Goal: Task Accomplishment & Management: Use online tool/utility

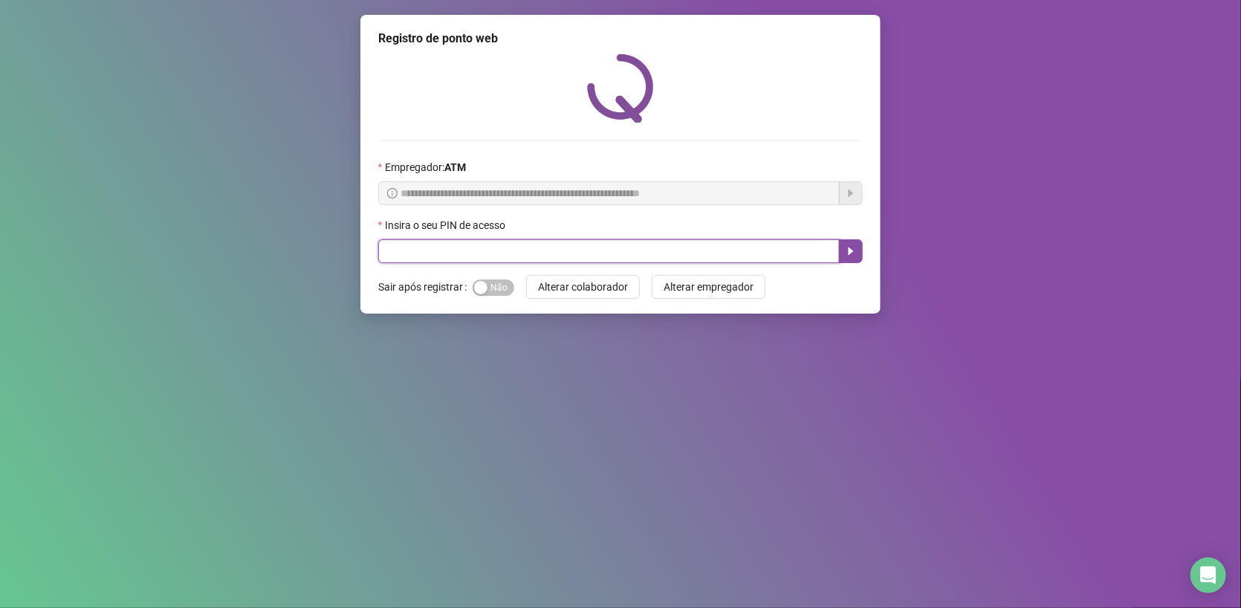
drag, startPoint x: 522, startPoint y: 248, endPoint x: 523, endPoint y: 259, distance: 10.5
click at [522, 253] on input "text" at bounding box center [608, 251] width 461 height 24
type input "*****"
click at [843, 246] on button "button" at bounding box center [851, 251] width 24 height 24
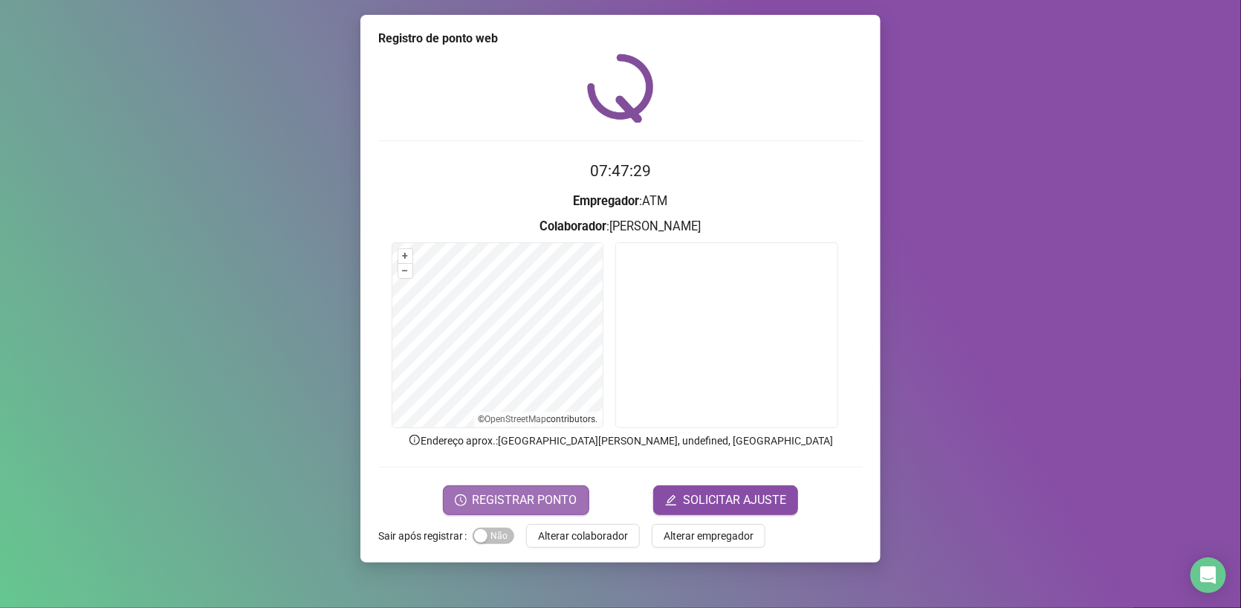
click at [565, 499] on span "REGISTRAR PONTO" at bounding box center [525, 500] width 105 height 18
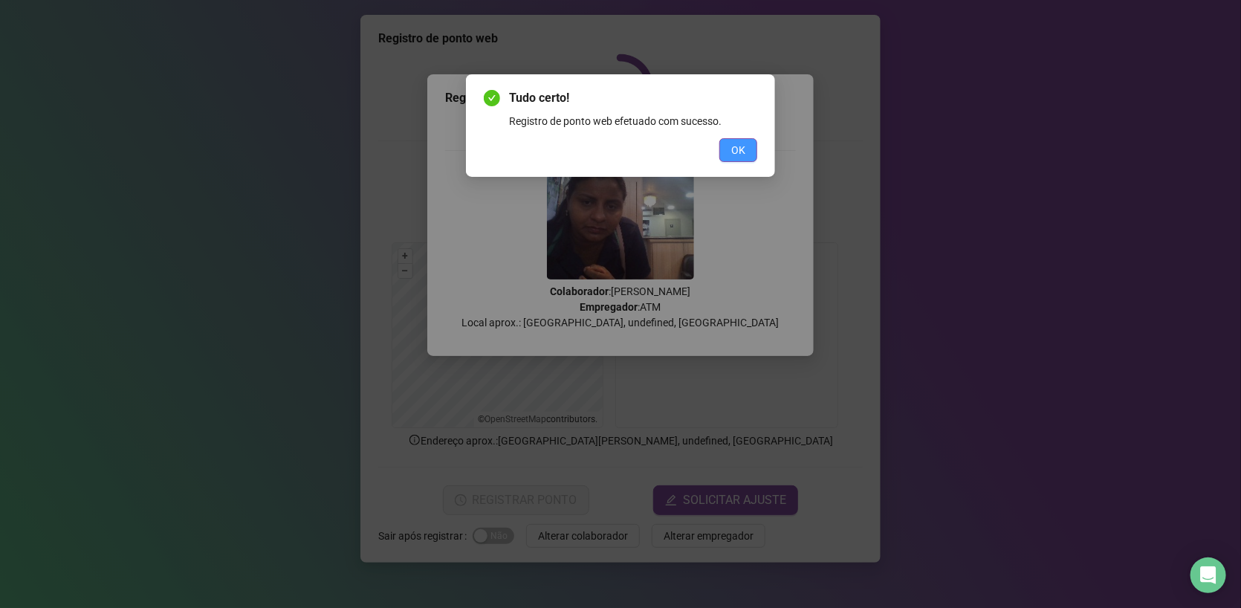
click at [744, 146] on span "OK" at bounding box center [738, 150] width 14 height 16
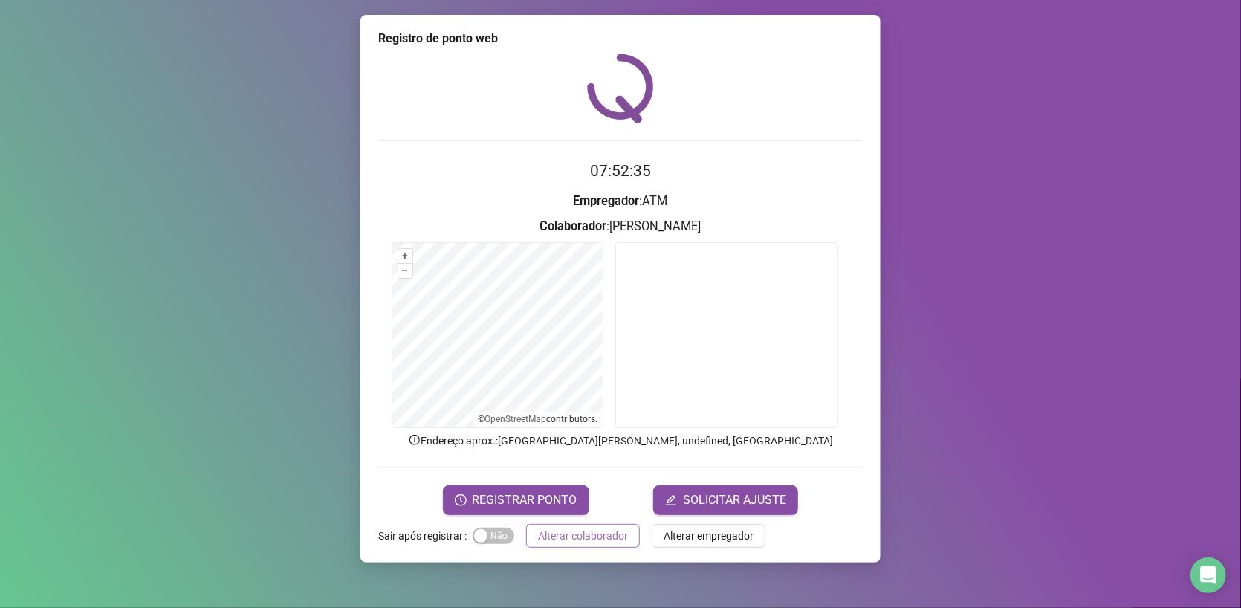
click at [593, 536] on span "Alterar colaborador" at bounding box center [583, 536] width 90 height 16
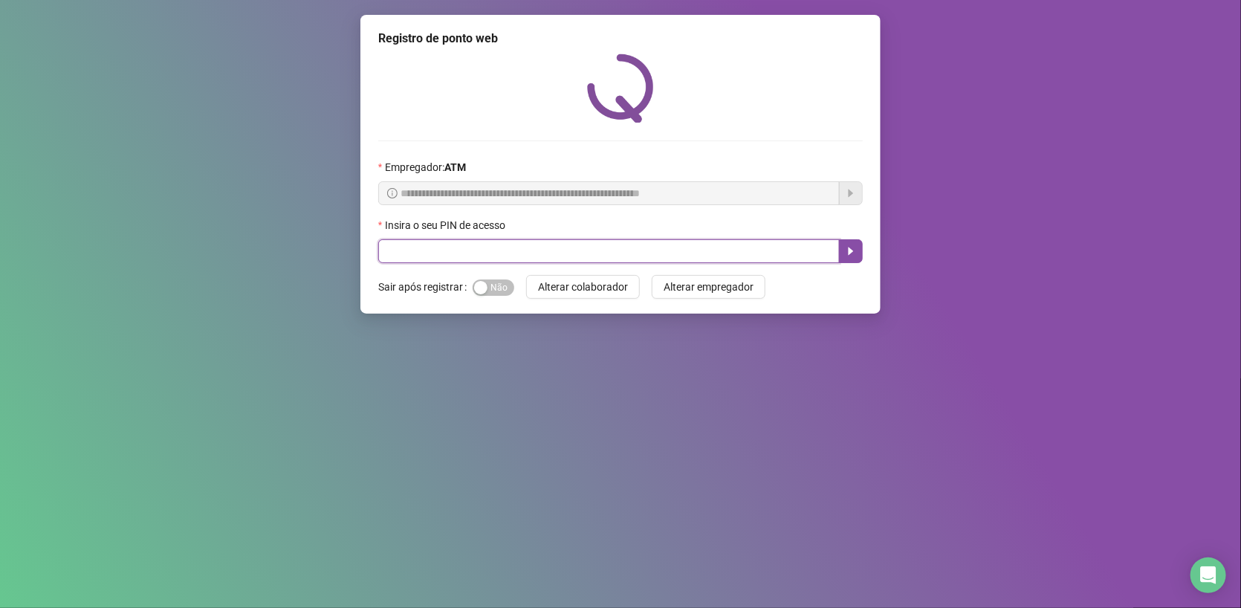
click at [386, 250] on input "text" at bounding box center [608, 251] width 461 height 24
type input "*****"
click at [846, 250] on icon "caret-right" at bounding box center [851, 251] width 12 height 12
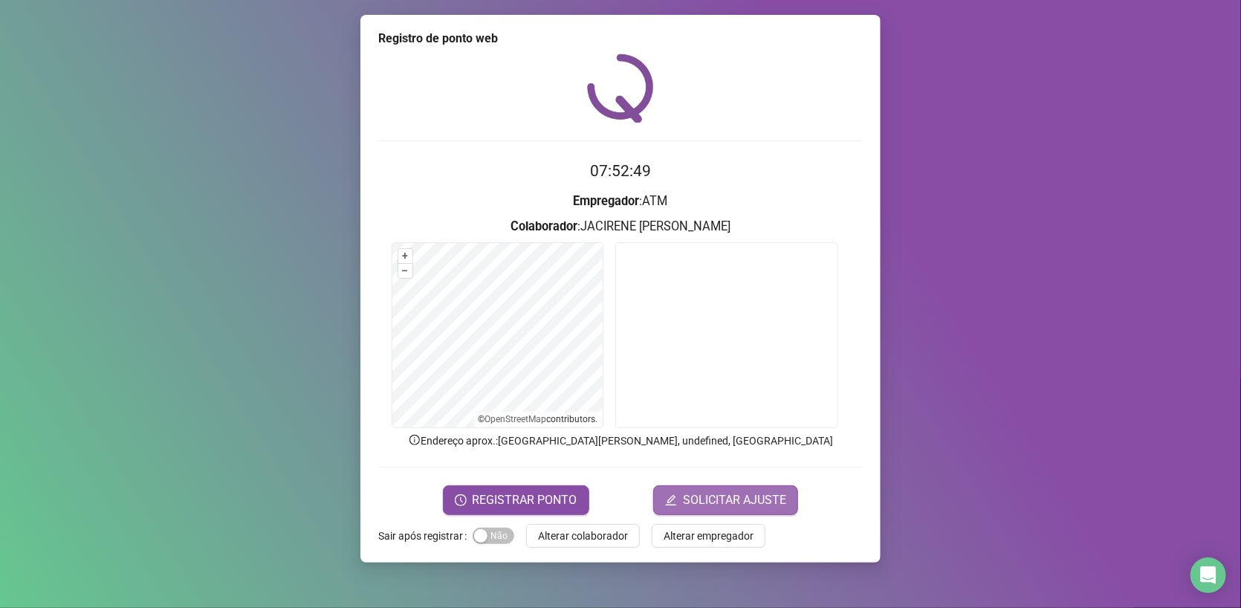
click at [746, 499] on span "SOLICITAR AJUSTE" at bounding box center [734, 500] width 103 height 18
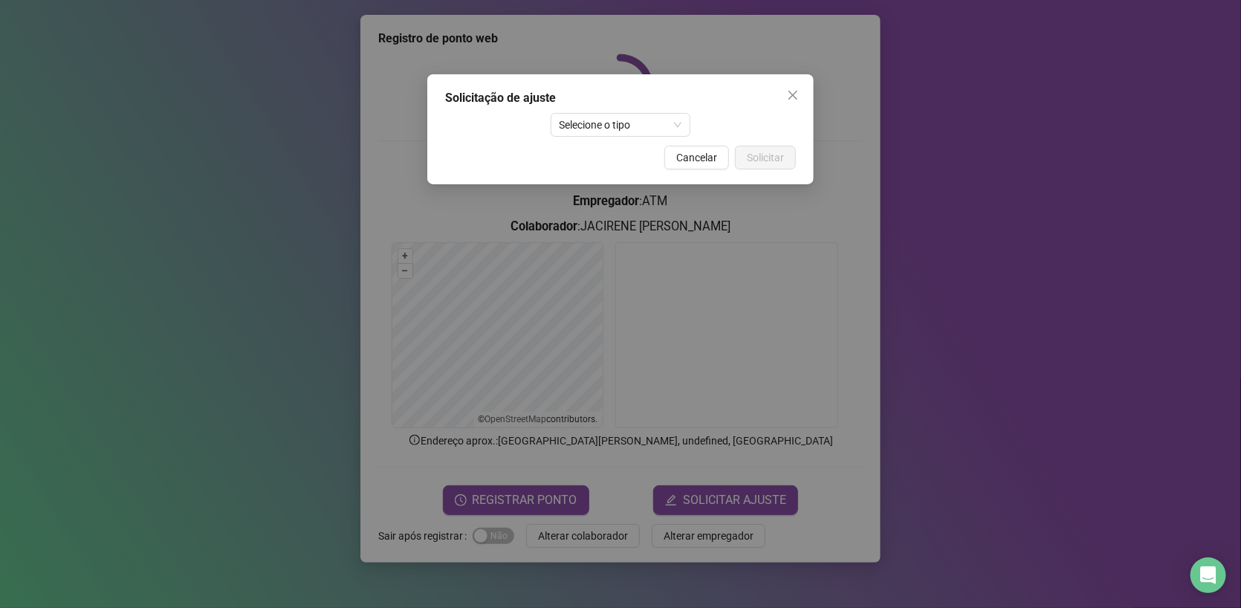
click at [559, 500] on div "Solicitação de ajuste Selecione o tipo Cancelar Solicitar" at bounding box center [620, 304] width 1241 height 608
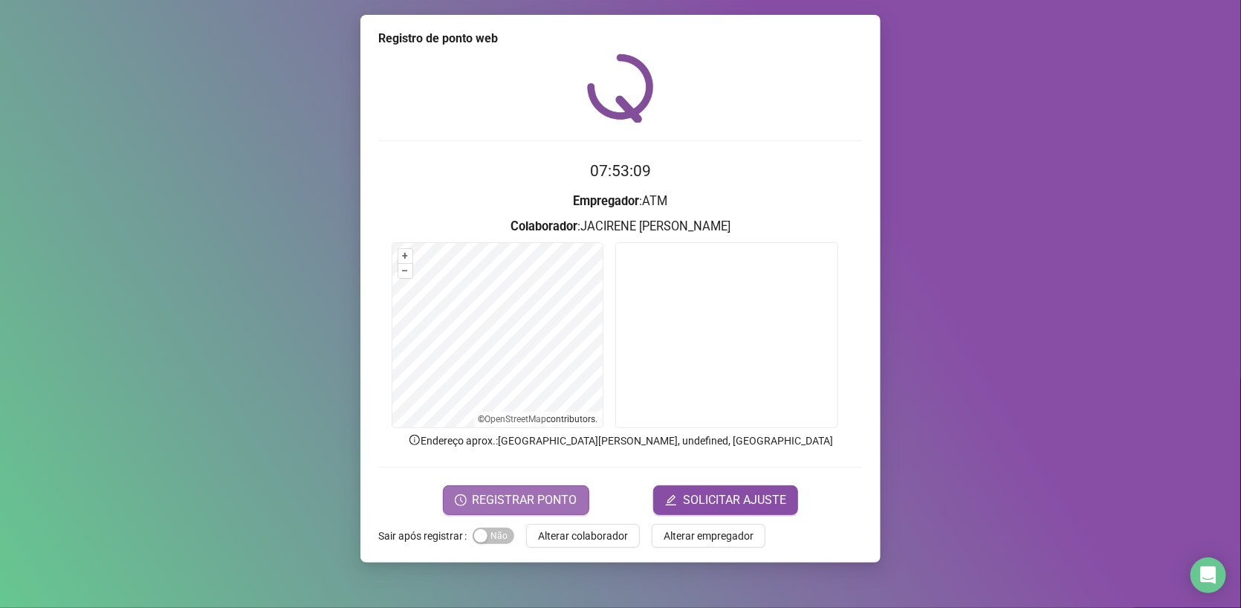
click at [560, 503] on span "REGISTRAR PONTO" at bounding box center [525, 500] width 105 height 18
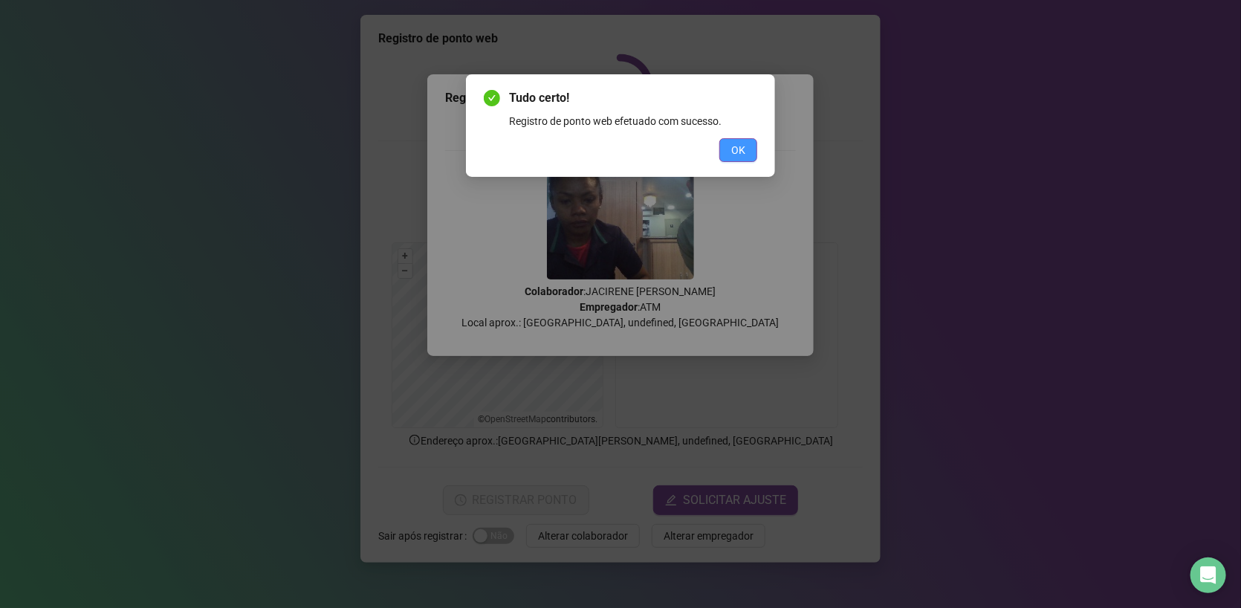
click at [735, 149] on span "OK" at bounding box center [738, 150] width 14 height 16
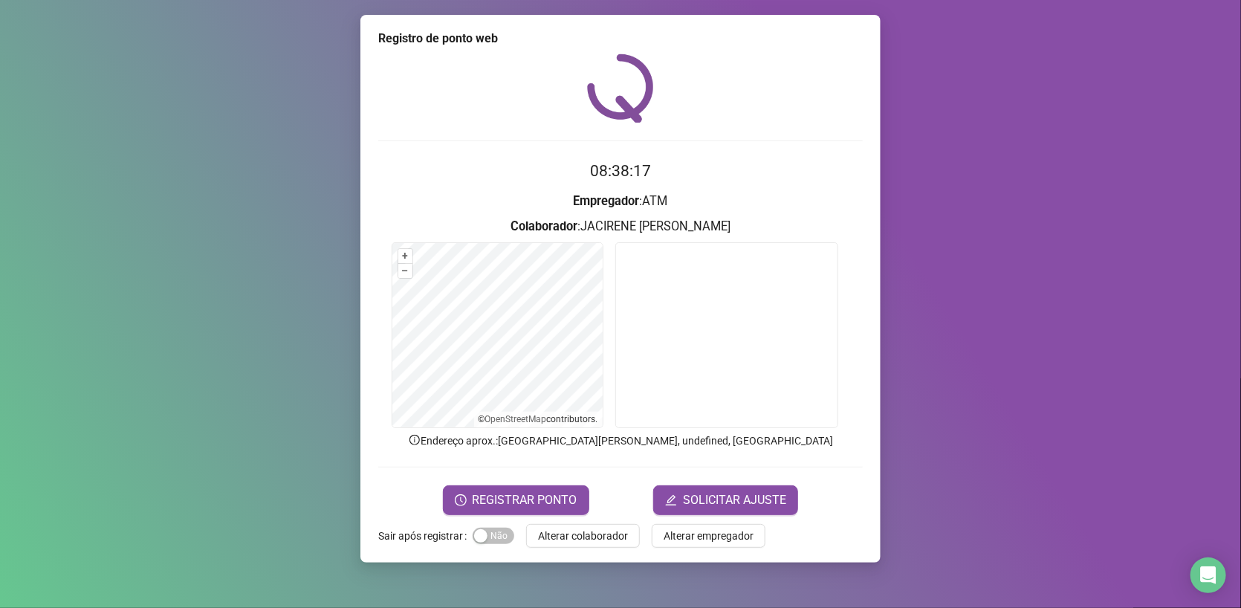
click at [612, 100] on img at bounding box center [620, 87] width 67 height 69
click at [612, 91] on img at bounding box center [620, 87] width 67 height 69
click at [773, 360] on video at bounding box center [726, 335] width 223 height 186
click at [773, 358] on video at bounding box center [726, 335] width 223 height 186
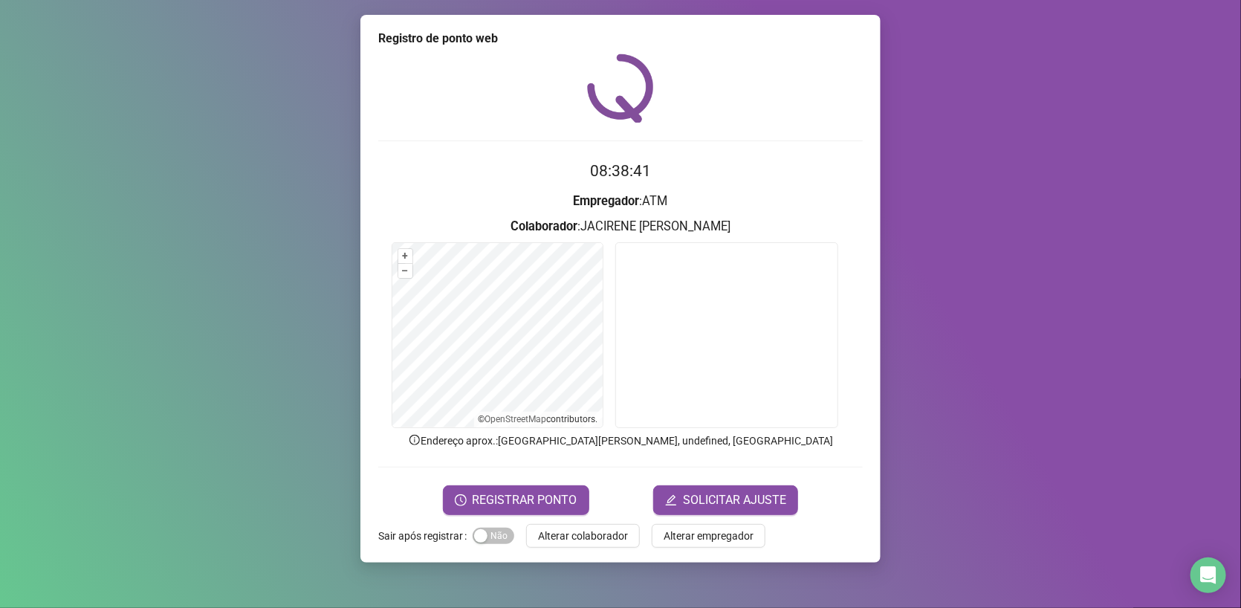
click at [773, 358] on video at bounding box center [726, 335] width 223 height 186
click at [756, 331] on video at bounding box center [726, 335] width 223 height 186
drag, startPoint x: 728, startPoint y: 426, endPoint x: 727, endPoint y: 412, distance: 14.2
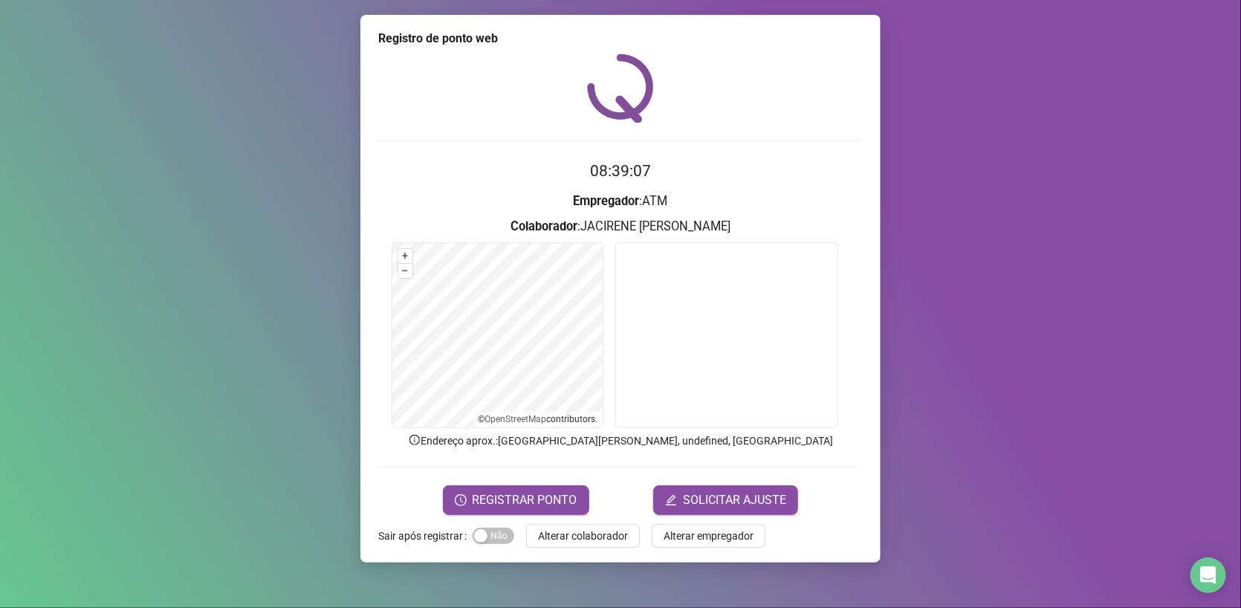
click at [721, 424] on video at bounding box center [726, 335] width 223 height 186
click at [727, 412] on video at bounding box center [726, 335] width 223 height 186
click at [716, 326] on video at bounding box center [726, 335] width 223 height 186
click at [743, 353] on video at bounding box center [726, 335] width 223 height 186
click at [745, 353] on video at bounding box center [726, 335] width 223 height 186
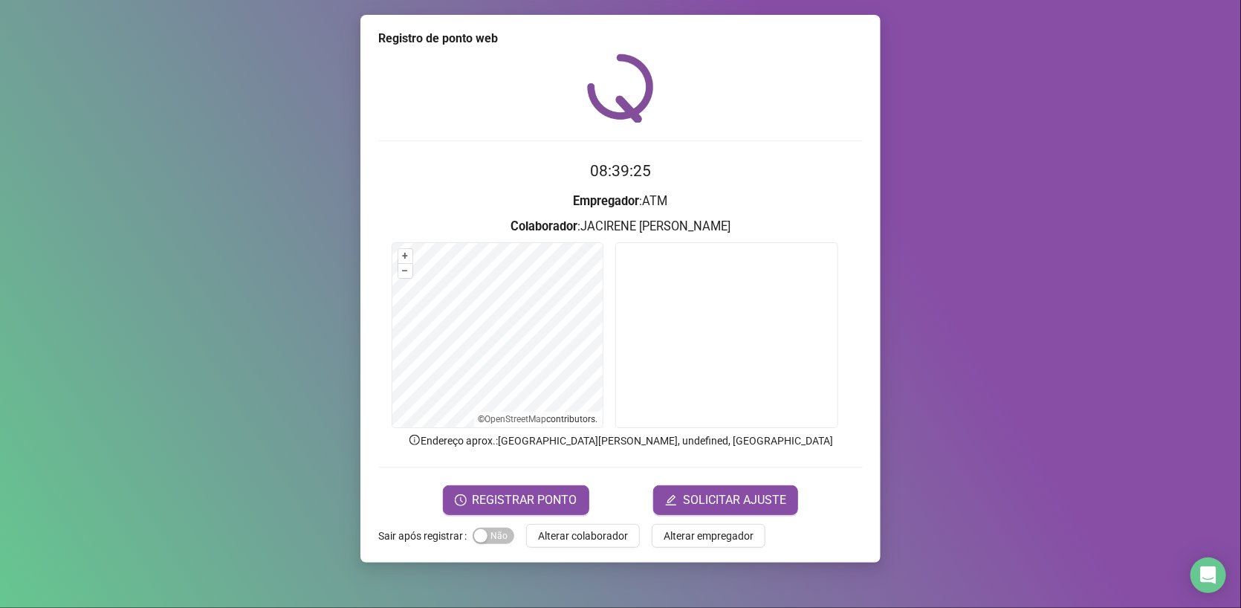
click at [745, 352] on video at bounding box center [726, 335] width 223 height 186
click at [745, 349] on video at bounding box center [726, 335] width 223 height 186
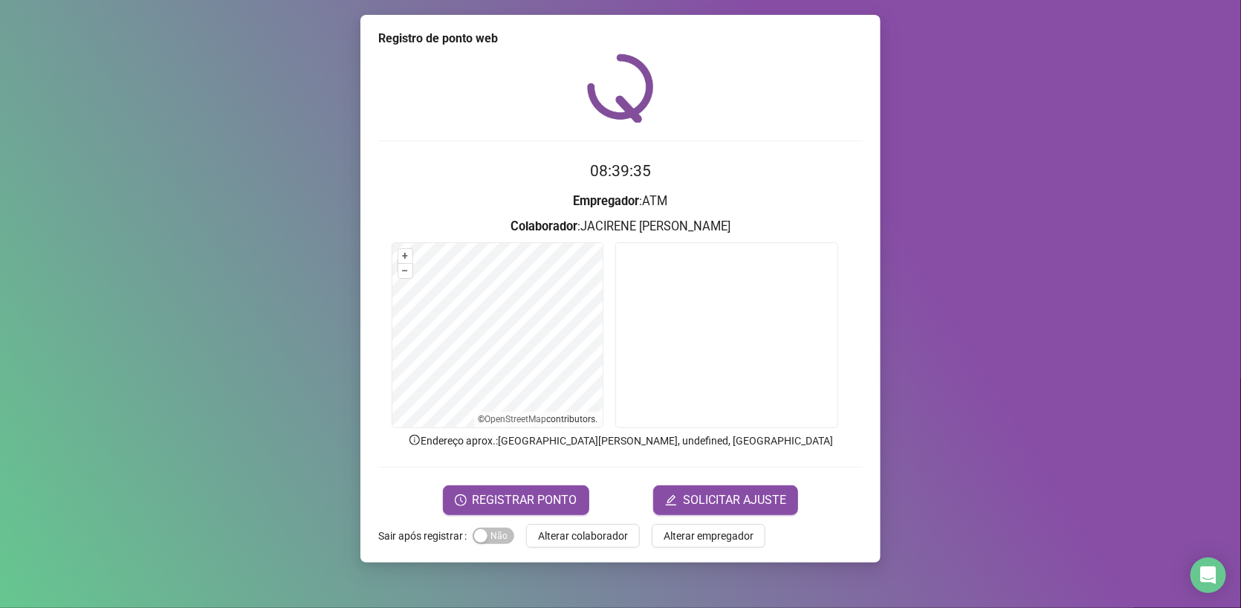
click at [745, 349] on video at bounding box center [726, 335] width 223 height 186
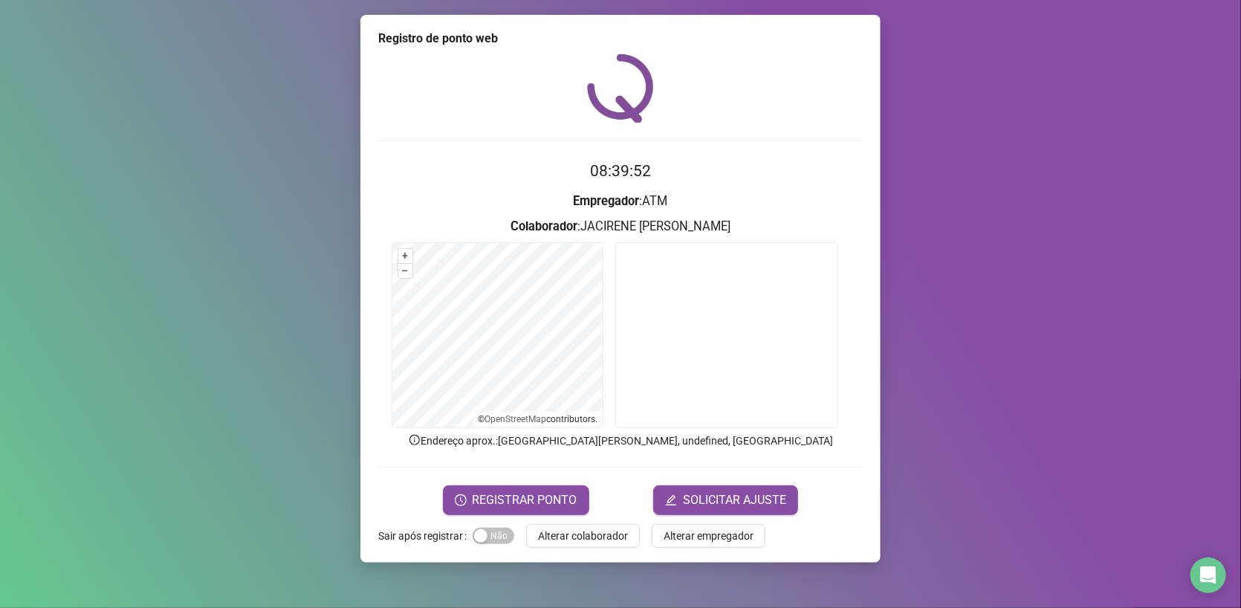
click at [227, 269] on div "Registro de ponto web 08:39:52 Empregador : ATM Colaborador : [PERSON_NAME] + –…" at bounding box center [620, 304] width 1241 height 608
drag, startPoint x: 227, startPoint y: 269, endPoint x: 231, endPoint y: 284, distance: 15.3
click at [231, 284] on div "Registro de ponto web 08:39:52 Empregador : ATM Colaborador : [PERSON_NAME] + –…" at bounding box center [620, 304] width 1241 height 608
click at [233, 282] on div "Registro de ponto web 08:39:52 Empregador : ATM Colaborador : [PERSON_NAME] + –…" at bounding box center [620, 304] width 1241 height 608
click at [197, 181] on div "Registro de ponto web 08:39:54 Empregador : ATM Colaborador : [PERSON_NAME] + –…" at bounding box center [620, 304] width 1241 height 608
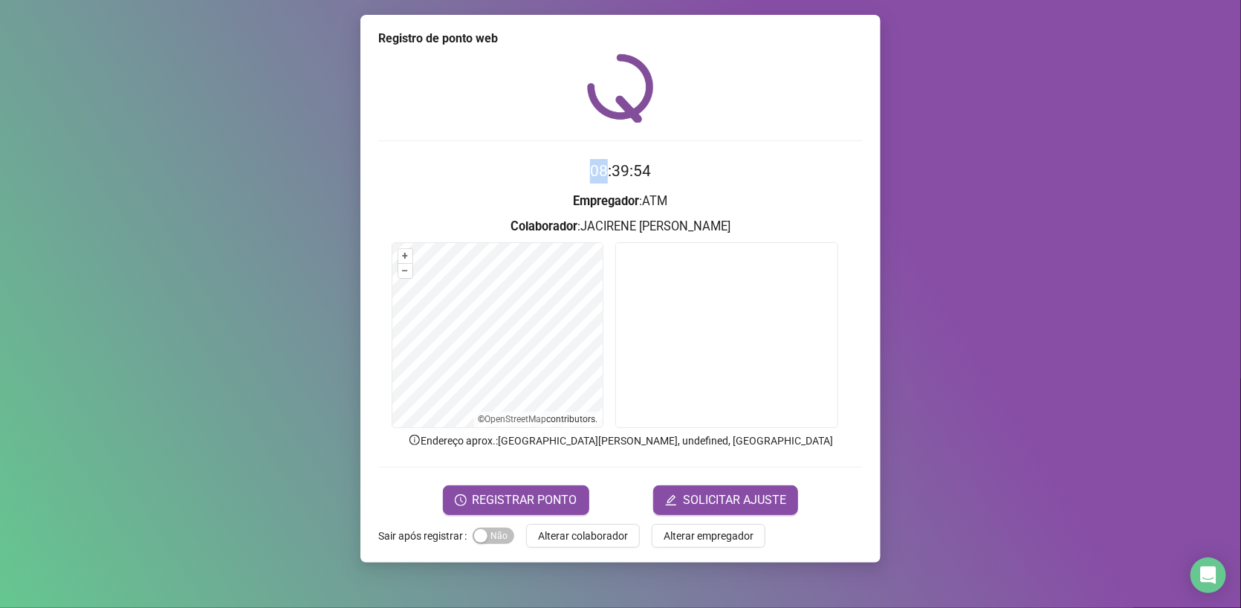
click at [197, 178] on div "Registro de ponto web 08:39:54 Empregador : ATM Colaborador : [PERSON_NAME] + –…" at bounding box center [620, 304] width 1241 height 608
click at [626, 92] on img at bounding box center [620, 87] width 67 height 69
click at [633, 79] on img at bounding box center [620, 87] width 67 height 69
click at [619, 92] on img at bounding box center [620, 87] width 67 height 69
click at [618, 89] on img at bounding box center [620, 87] width 67 height 69
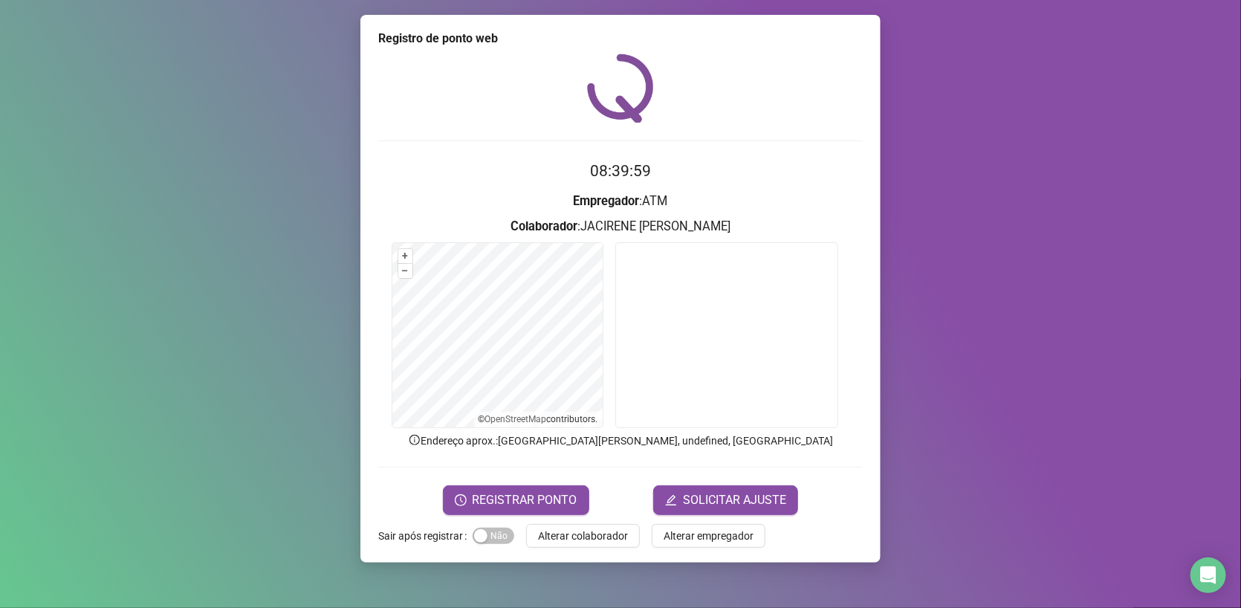
click at [629, 88] on img at bounding box center [620, 87] width 67 height 69
click at [626, 83] on img at bounding box center [620, 87] width 67 height 69
